Goal: Task Accomplishment & Management: Use online tool/utility

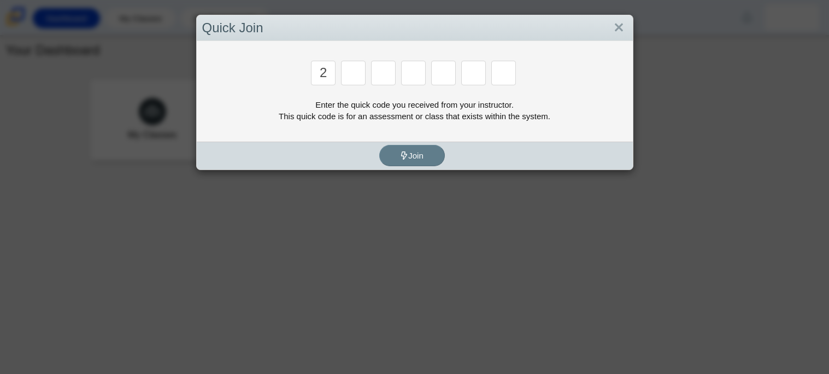
type input "2"
type input "c"
type input "u"
type input "p"
type input "s"
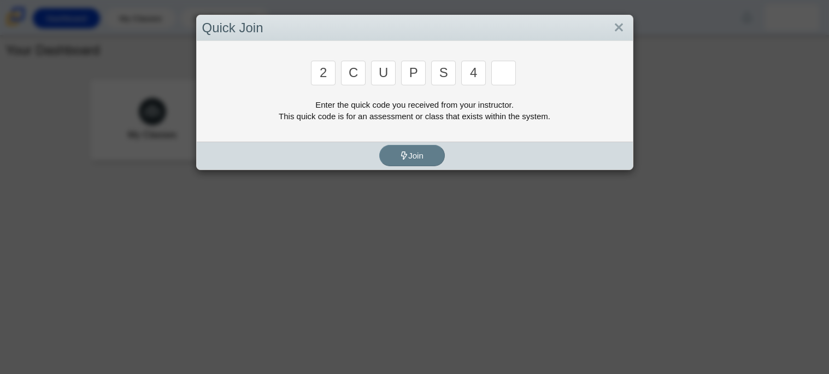
type input "4"
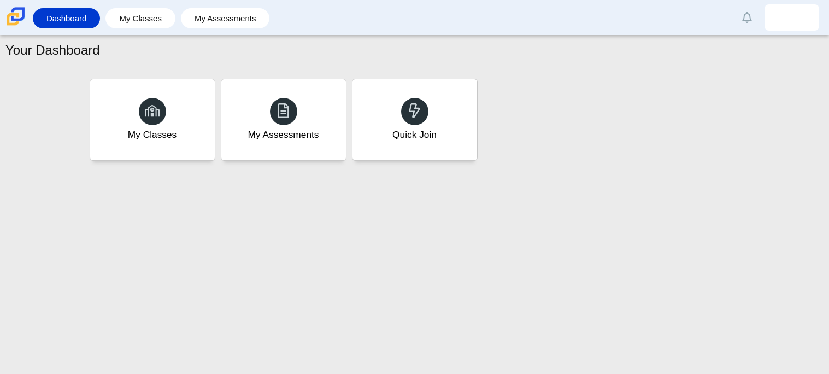
type input "a"
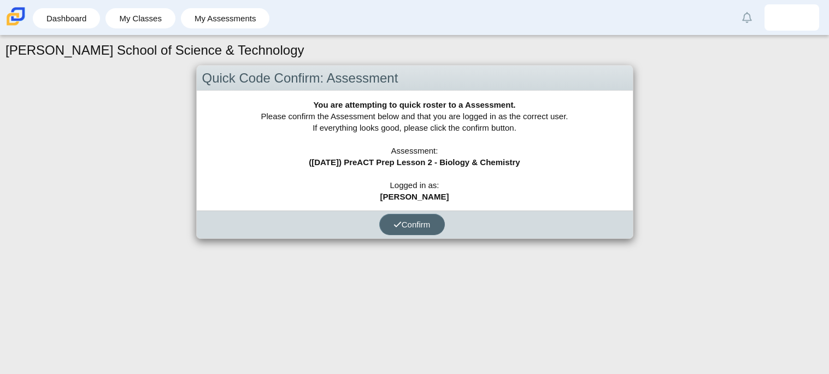
click at [416, 225] on span "Confirm" at bounding box center [412, 224] width 37 height 9
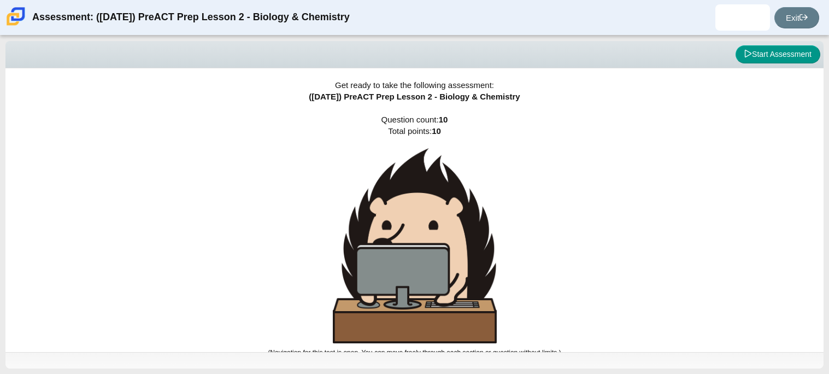
scroll to position [6, 0]
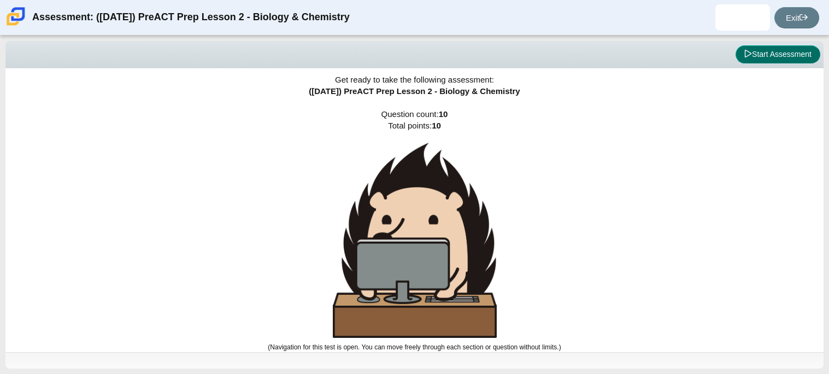
click at [796, 48] on button "Start Assessment" at bounding box center [778, 54] width 85 height 19
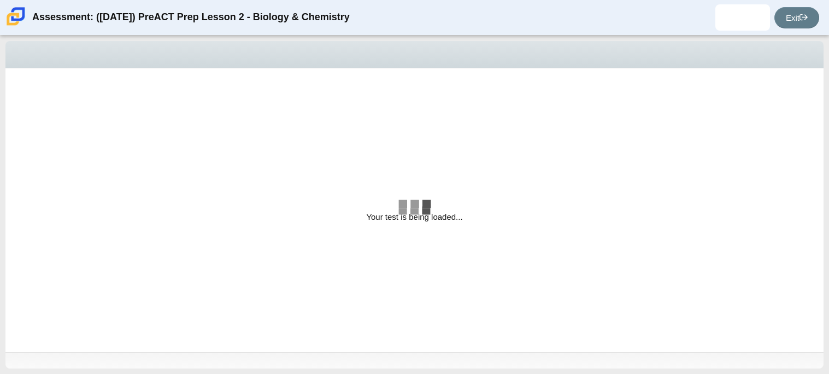
select select "88c27e0d-eae0-4ba9-ac20-9160ce6547ef"
